Goal: Find specific page/section: Find specific page/section

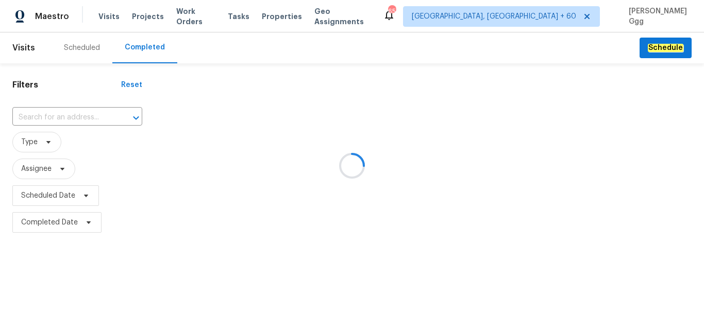
click at [45, 122] on div at bounding box center [352, 165] width 704 height 331
click at [42, 116] on div at bounding box center [352, 165] width 704 height 331
click at [44, 113] on div at bounding box center [352, 165] width 704 height 331
click at [21, 109] on div at bounding box center [352, 165] width 704 height 331
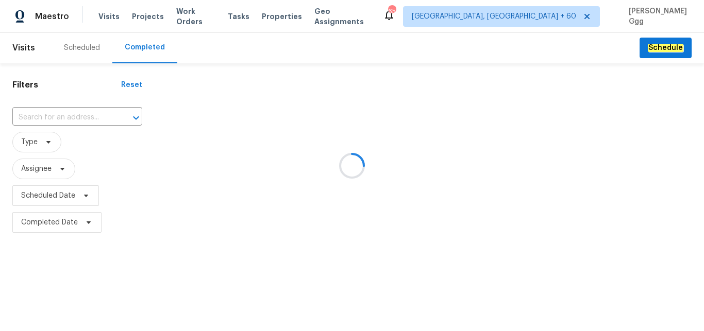
click at [16, 112] on div at bounding box center [352, 165] width 704 height 331
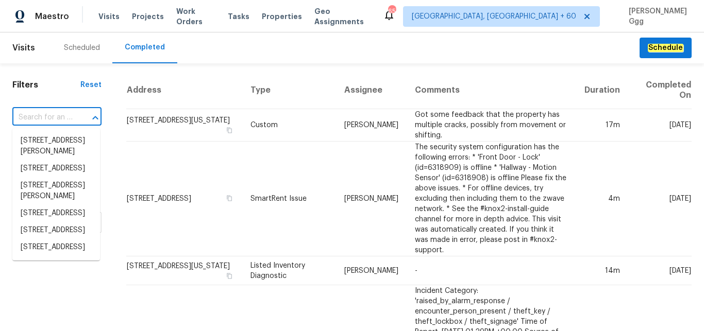
paste input "[STREET_ADDRESS][PERSON_NAME]"
type input "[STREET_ADDRESS][PERSON_NAME]"
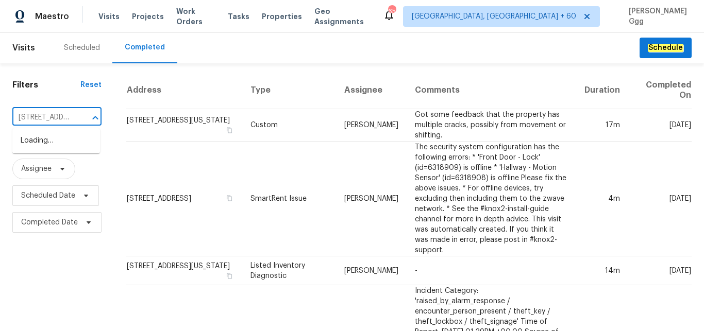
scroll to position [0, 67]
click at [27, 143] on li "[STREET_ADDRESS][PERSON_NAME]" at bounding box center [56, 146] width 88 height 28
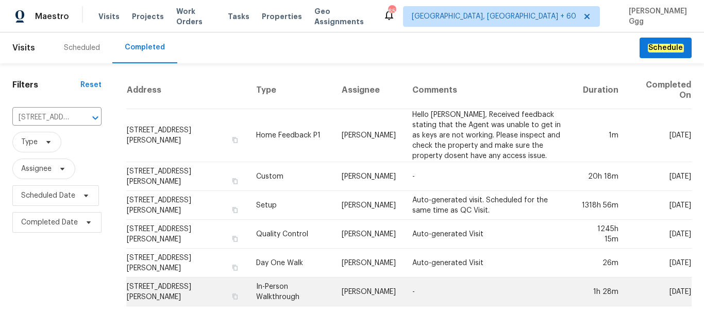
click at [264, 295] on td "In-Person Walkthrough" at bounding box center [290, 292] width 85 height 29
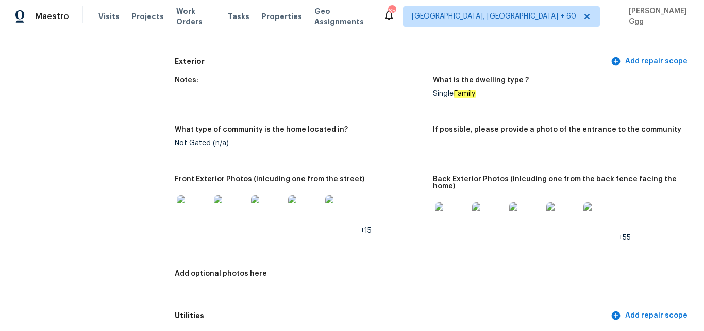
scroll to position [476, 0]
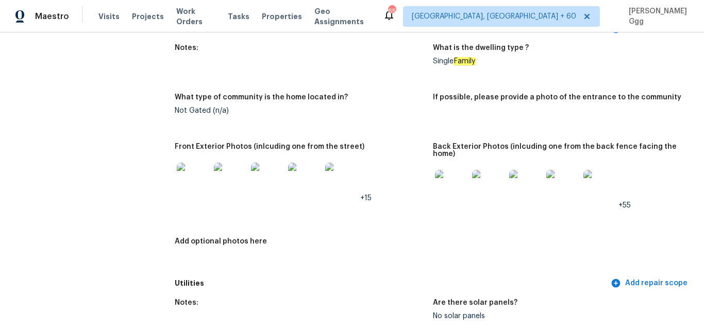
click at [199, 175] on img at bounding box center [193, 179] width 33 height 33
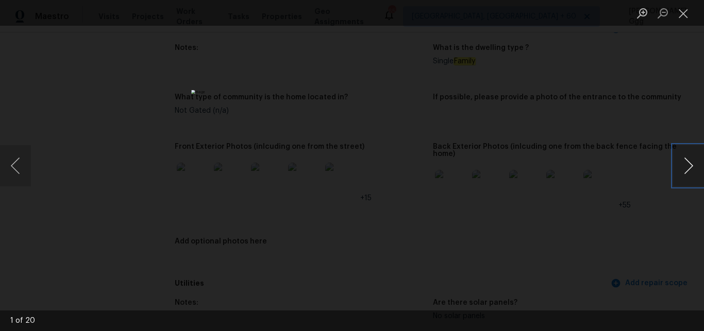
click at [683, 165] on button "Next image" at bounding box center [688, 165] width 31 height 41
click at [10, 164] on button "Previous image" at bounding box center [15, 165] width 31 height 41
click at [234, 260] on div "Lightbox" at bounding box center [352, 165] width 704 height 331
click at [684, 14] on button "Close lightbox" at bounding box center [683, 13] width 21 height 18
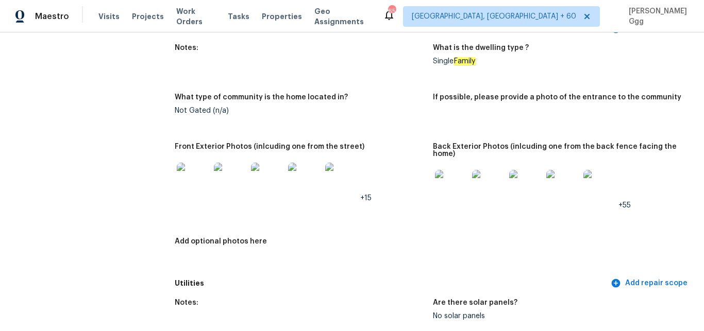
click at [225, 177] on img at bounding box center [230, 179] width 33 height 33
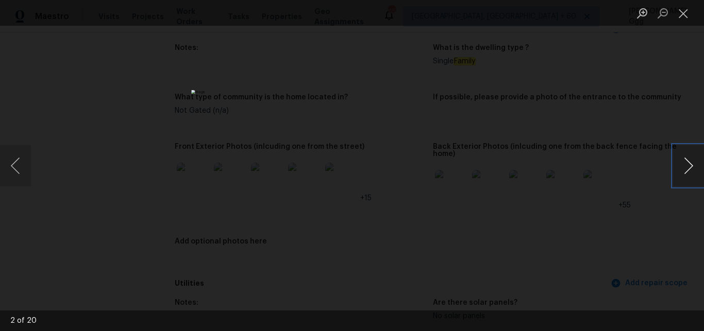
click at [687, 166] on button "Next image" at bounding box center [688, 165] width 31 height 41
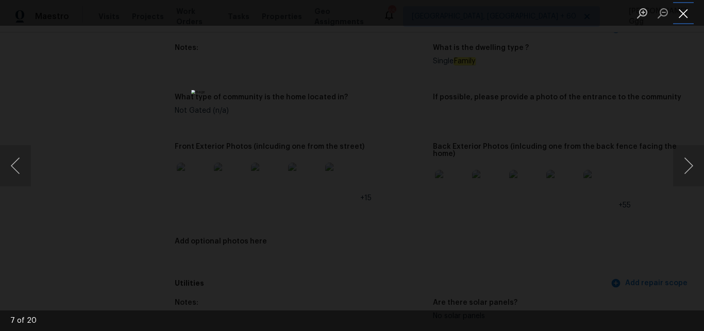
click at [688, 12] on button "Close lightbox" at bounding box center [683, 13] width 21 height 18
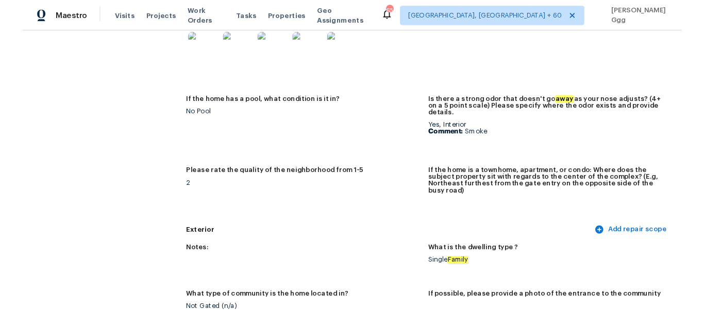
scroll to position [43, 0]
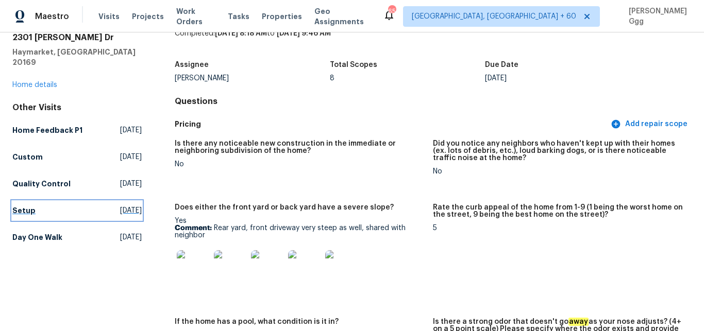
click at [24, 206] on h5 "Setup" at bounding box center [23, 211] width 23 height 10
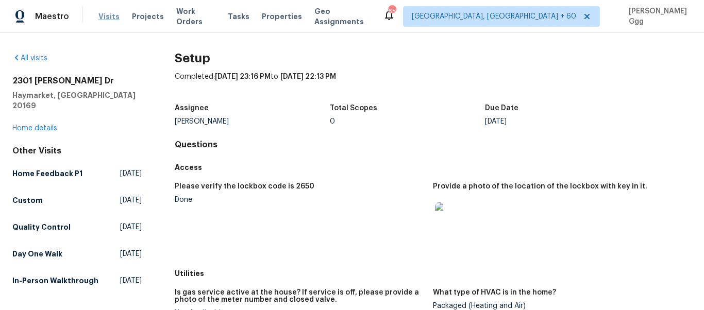
click at [105, 19] on span "Visits" at bounding box center [108, 16] width 21 height 10
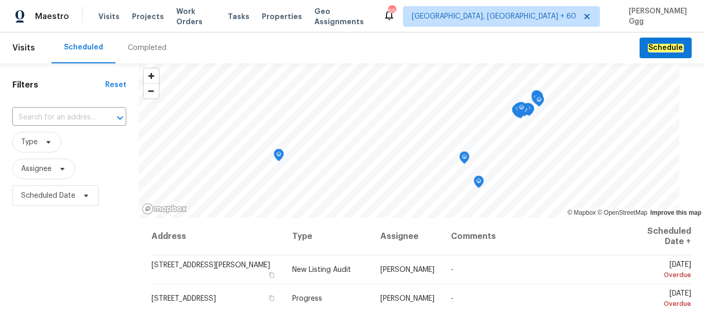
click at [128, 49] on div "Completed" at bounding box center [147, 48] width 39 height 10
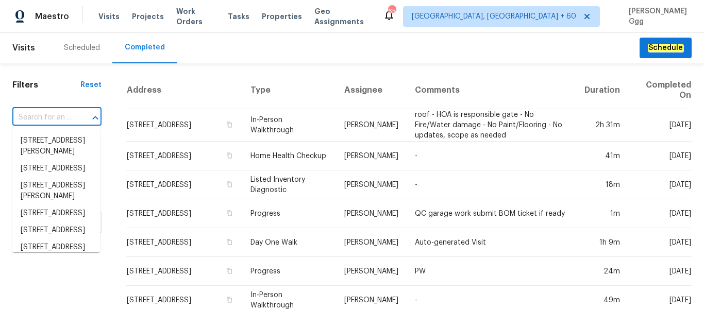
paste input "[STREET_ADDRESS]"
type input "[STREET_ADDRESS]"
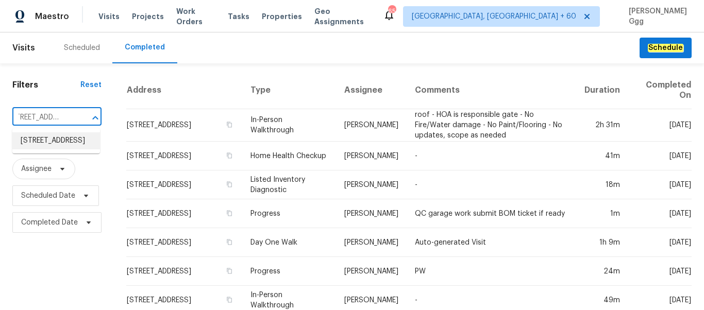
click at [49, 147] on li "[STREET_ADDRESS]" at bounding box center [56, 140] width 88 height 17
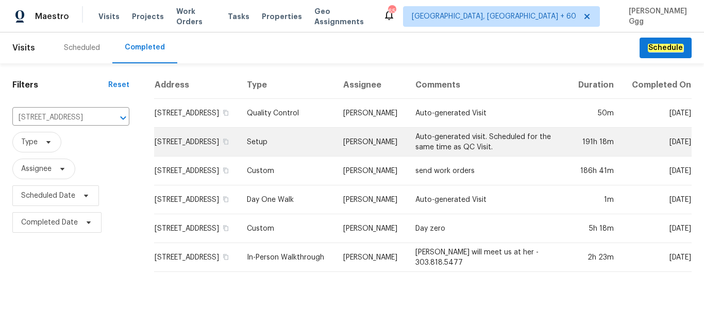
click at [276, 156] on td "Setup" at bounding box center [286, 142] width 96 height 29
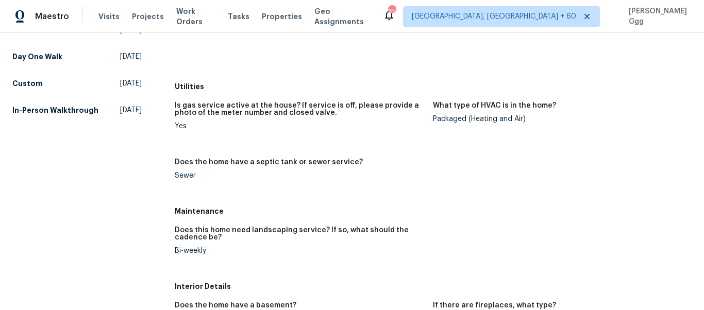
scroll to position [174, 0]
